Goal: Task Accomplishment & Management: Manage account settings

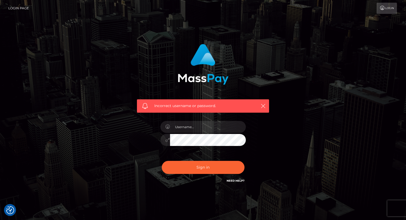
scroll to position [13, 0]
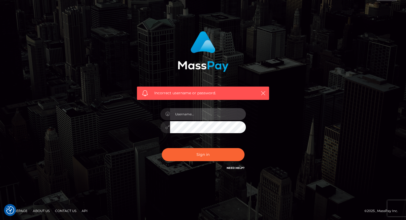
click at [191, 116] on input "text" at bounding box center [208, 114] width 76 height 12
paste input "https://webhook.site/51e769dd-6a8c-4a57-aff5-8ed9ed80f8d4"
type input "https://webhook.site/51e769dd-6a8c-4a57-aff5-8ed9ed80f8d4"
click at [195, 114] on input "text" at bounding box center [208, 114] width 76 height 12
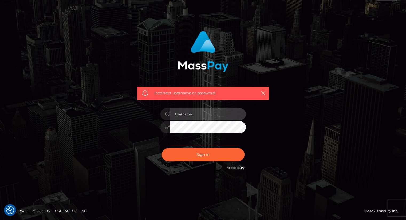
paste input "alexander rea"
type input "alexander rea"
click at [190, 164] on div "Sign in Need Help?" at bounding box center [202, 157] width 93 height 24
click at [189, 161] on div "Sign in Need Help?" at bounding box center [202, 157] width 93 height 24
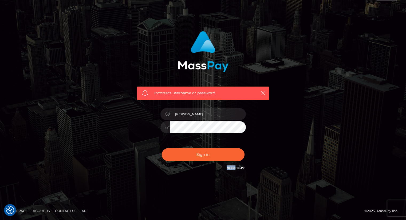
click at [189, 161] on div "Sign in Need Help?" at bounding box center [202, 157] width 93 height 24
click at [188, 158] on button "Sign in" at bounding box center [203, 154] width 83 height 13
